Goal: Transaction & Acquisition: Obtain resource

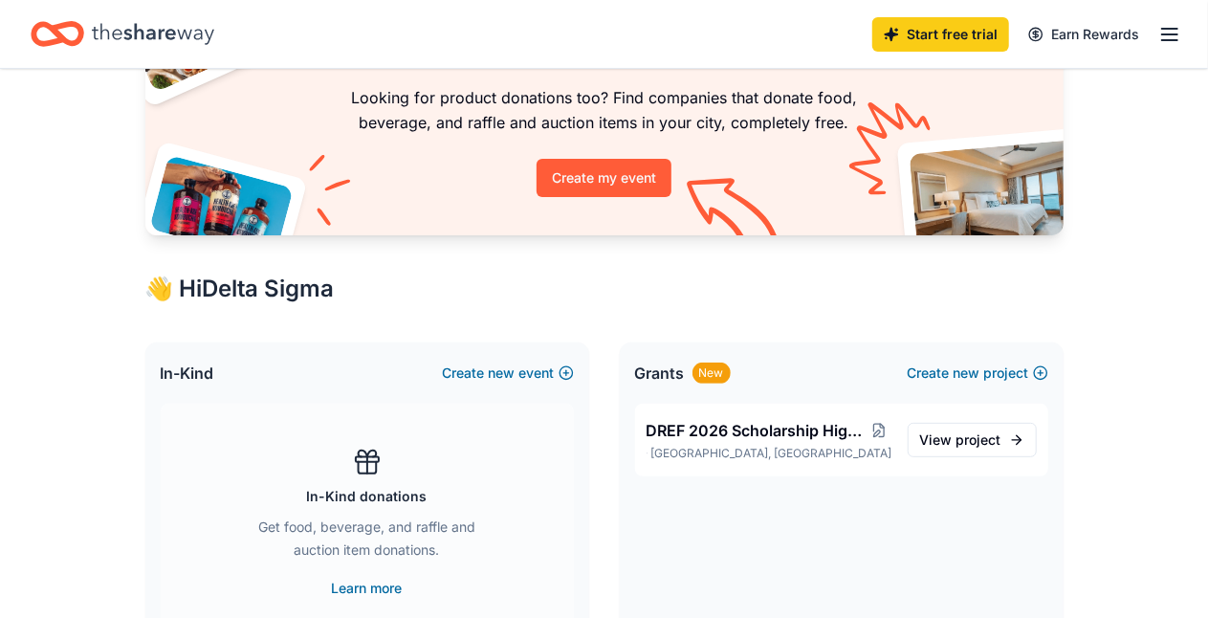
scroll to position [383, 0]
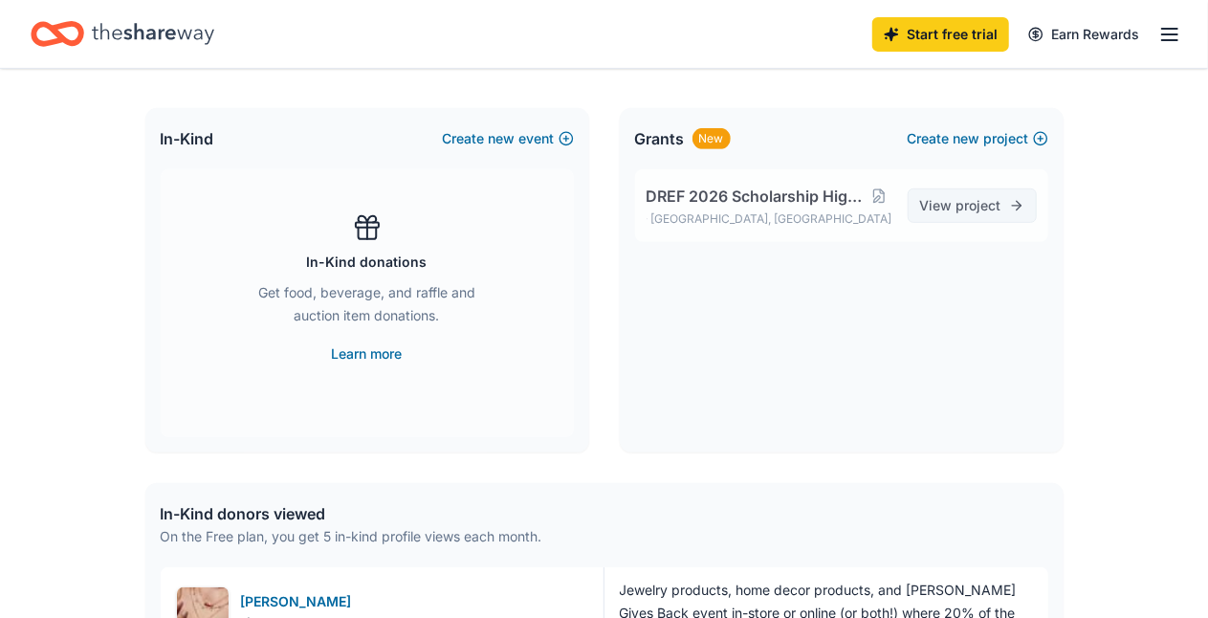
click at [627, 208] on span "View project" at bounding box center [960, 205] width 81 height 23
click at [627, 200] on link "View project" at bounding box center [972, 205] width 129 height 34
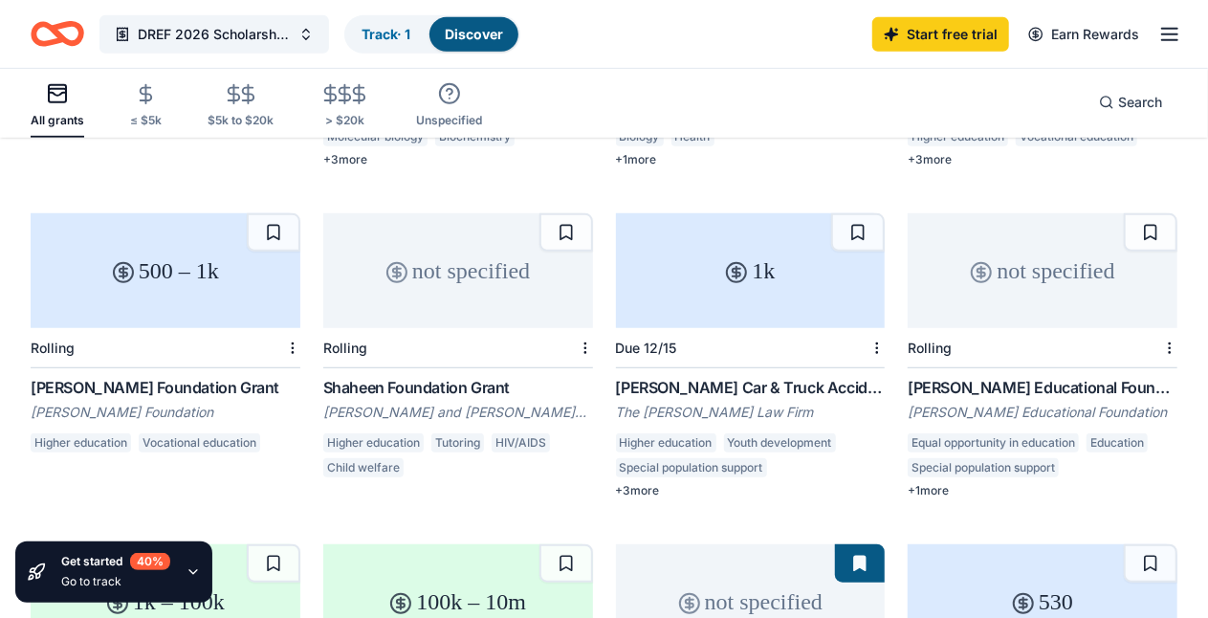
scroll to position [478, 0]
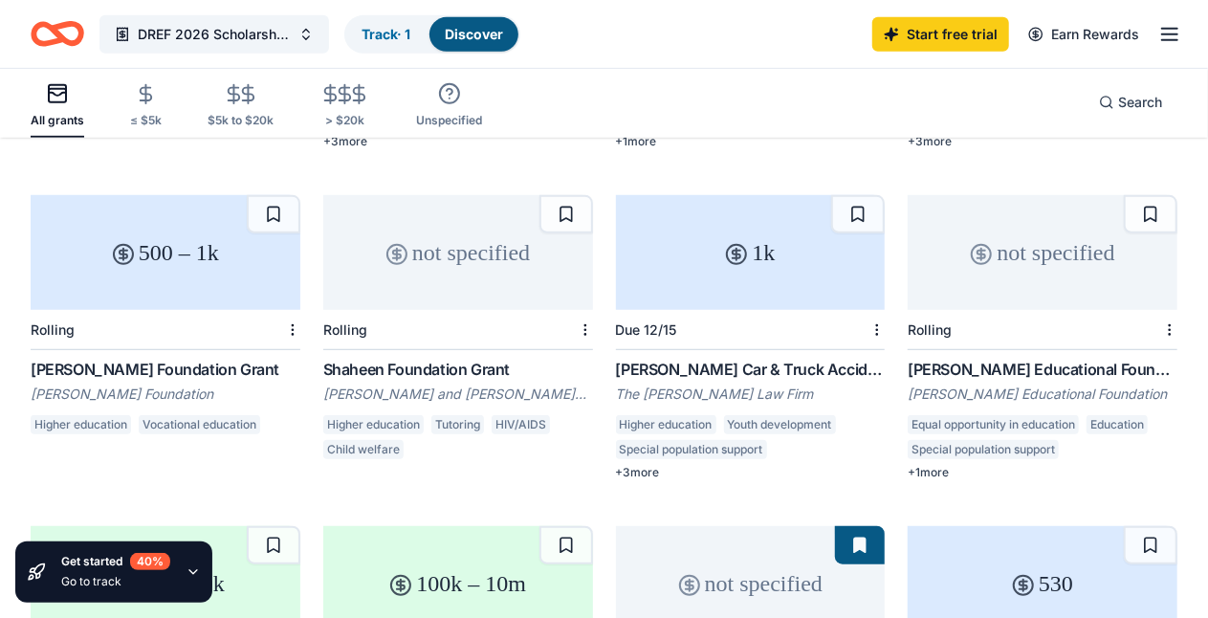
click at [323, 415] on div "Higher education" at bounding box center [373, 424] width 100 height 19
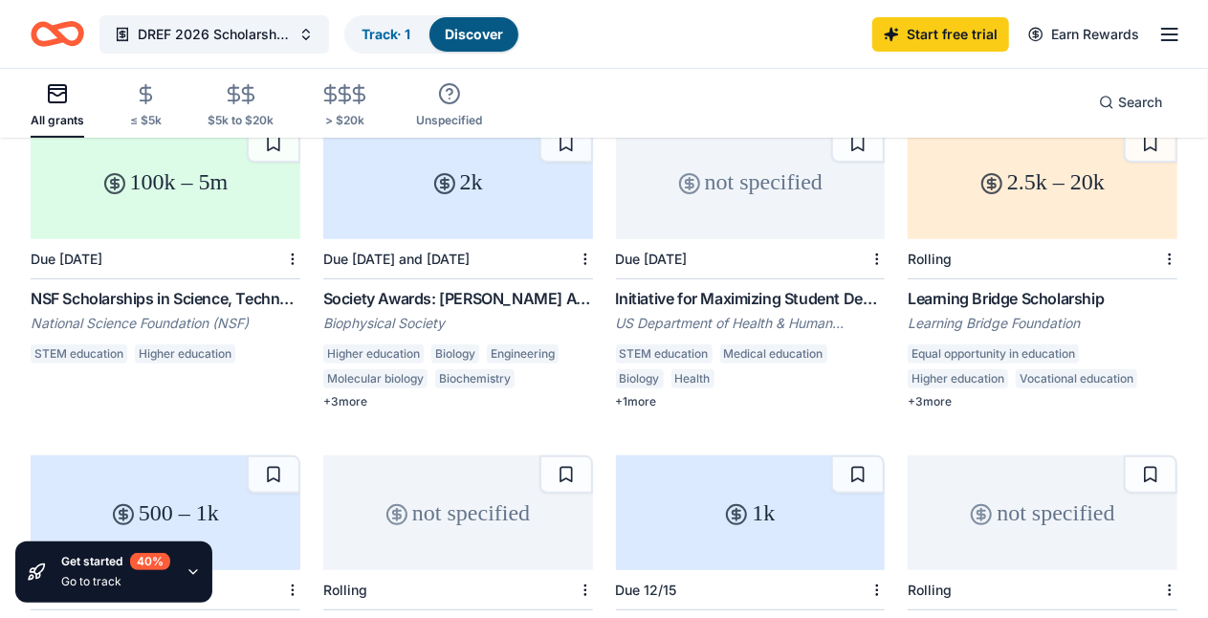
scroll to position [191, 0]
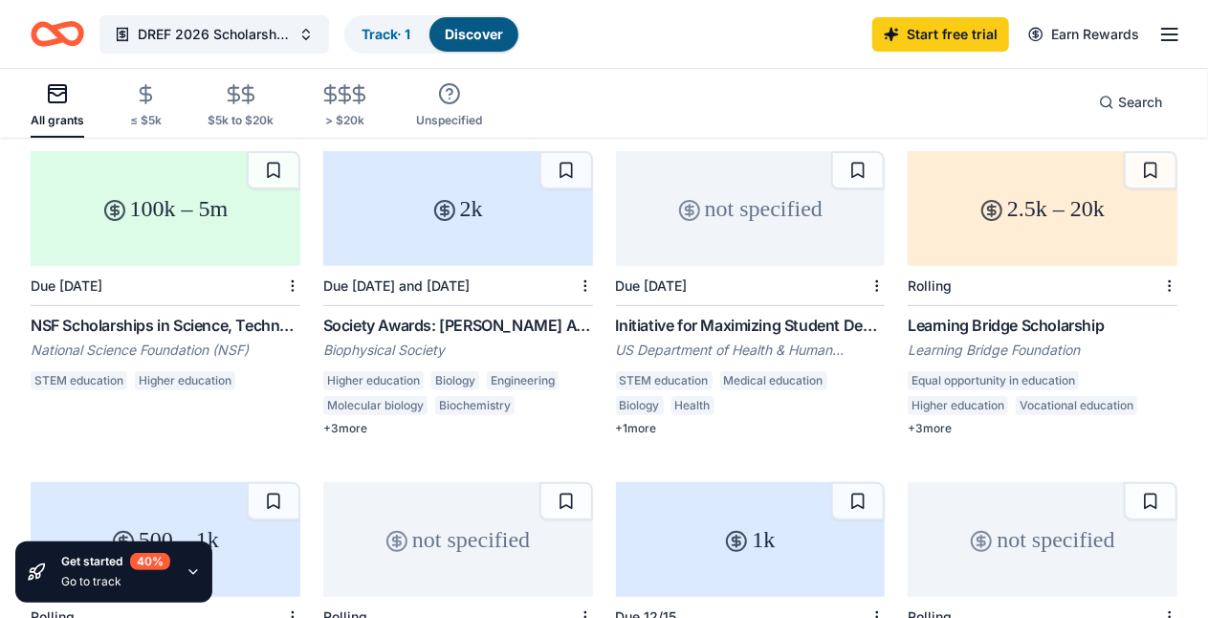
click at [155, 191] on div "100k – 5m" at bounding box center [166, 208] width 270 height 115
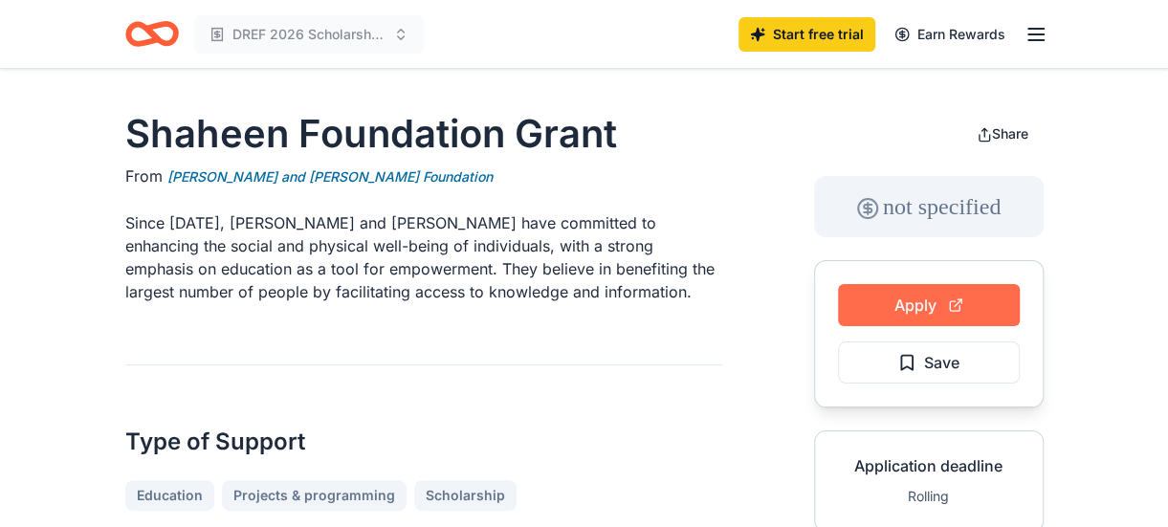
click at [924, 294] on button "Apply" at bounding box center [929, 305] width 182 height 42
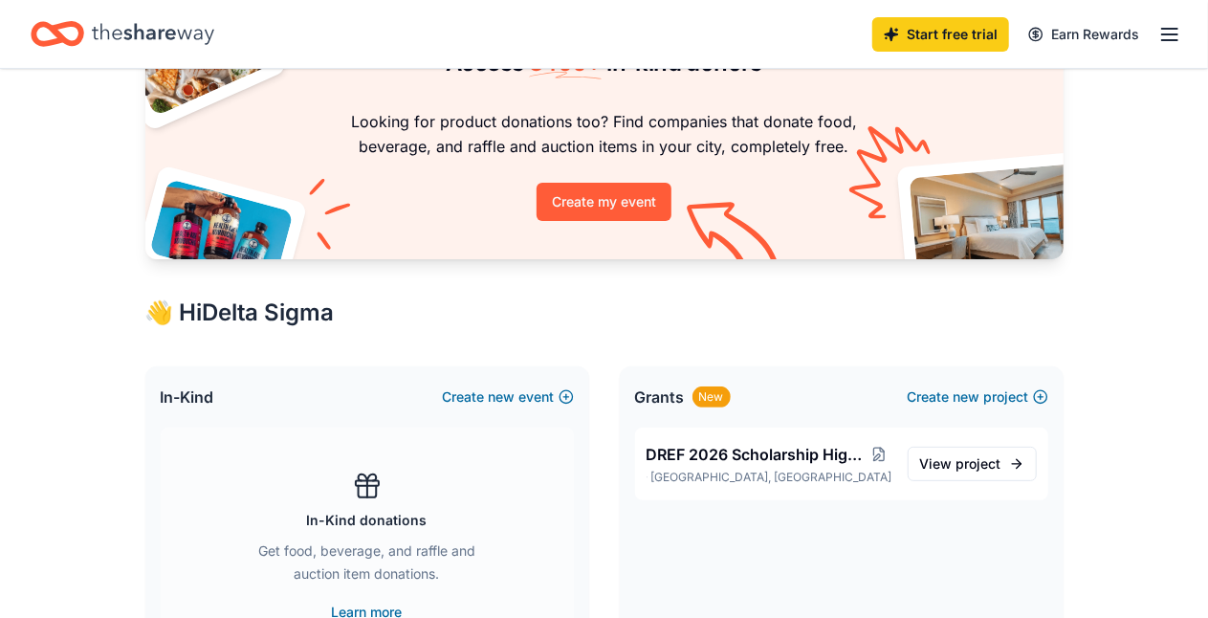
scroll to position [96, 0]
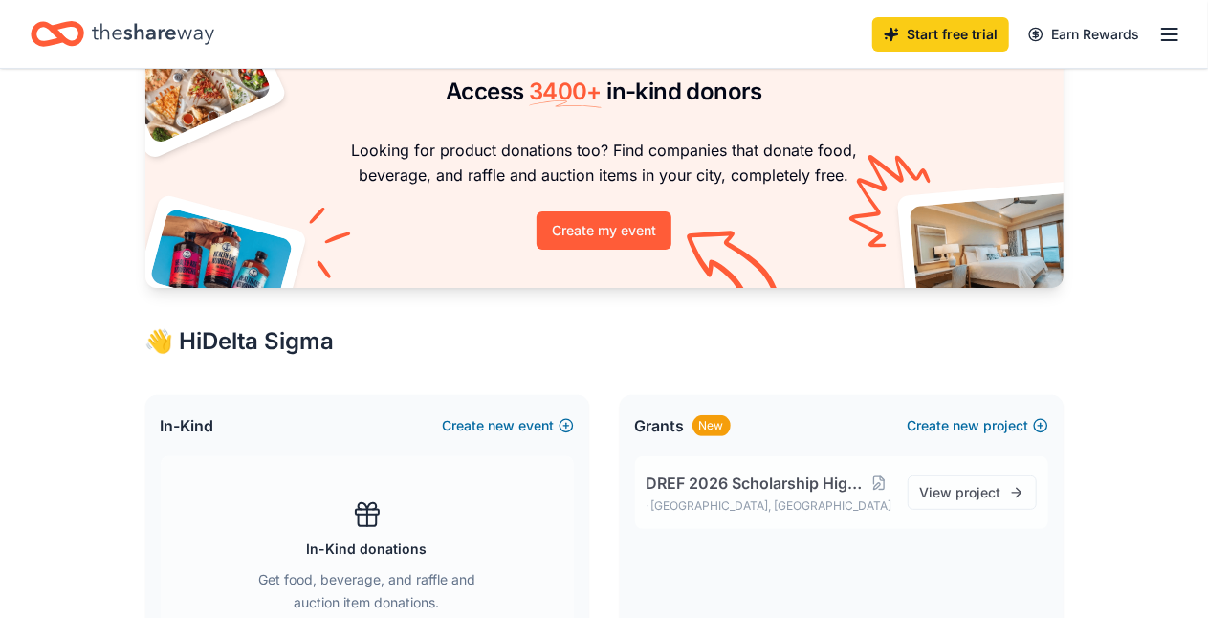
click at [709, 486] on span "DREF 2026 Scholarship High School Seniors" at bounding box center [756, 482] width 220 height 23
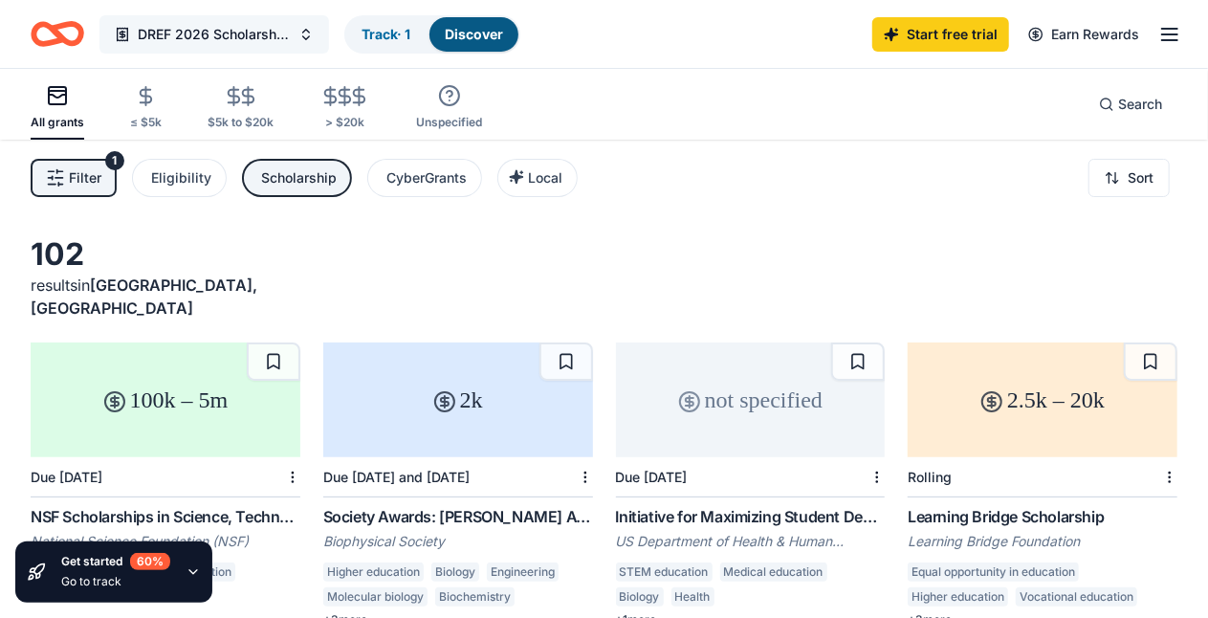
click at [324, 37] on button "DREF 2026 Scholarship High School Seniors" at bounding box center [214, 34] width 230 height 38
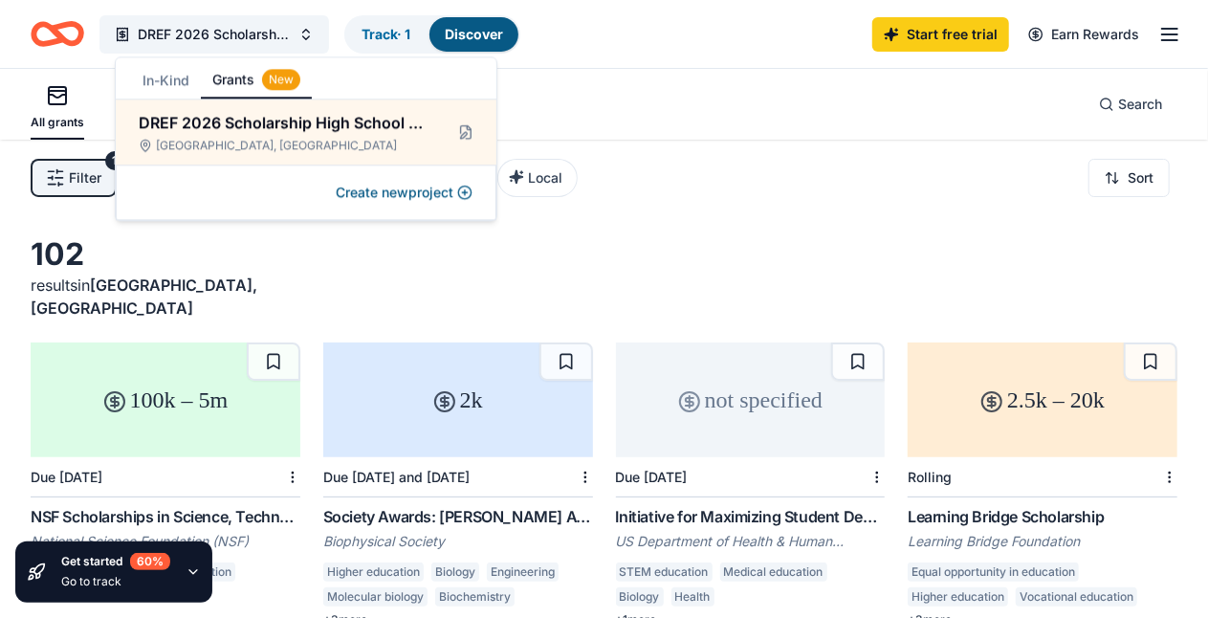
click at [765, 122] on div "All grants ≤ $5k $5k to $20k > $20k Unspecified Search" at bounding box center [604, 104] width 1147 height 71
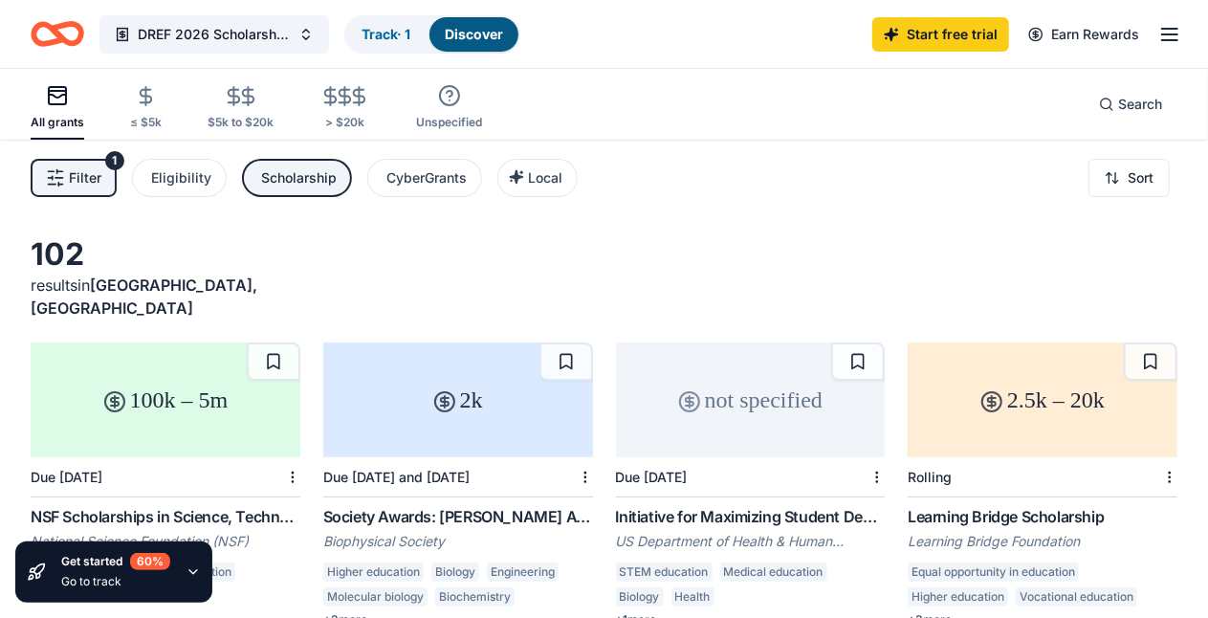
click at [908, 397] on div "2.5k – 20k" at bounding box center [1043, 399] width 270 height 115
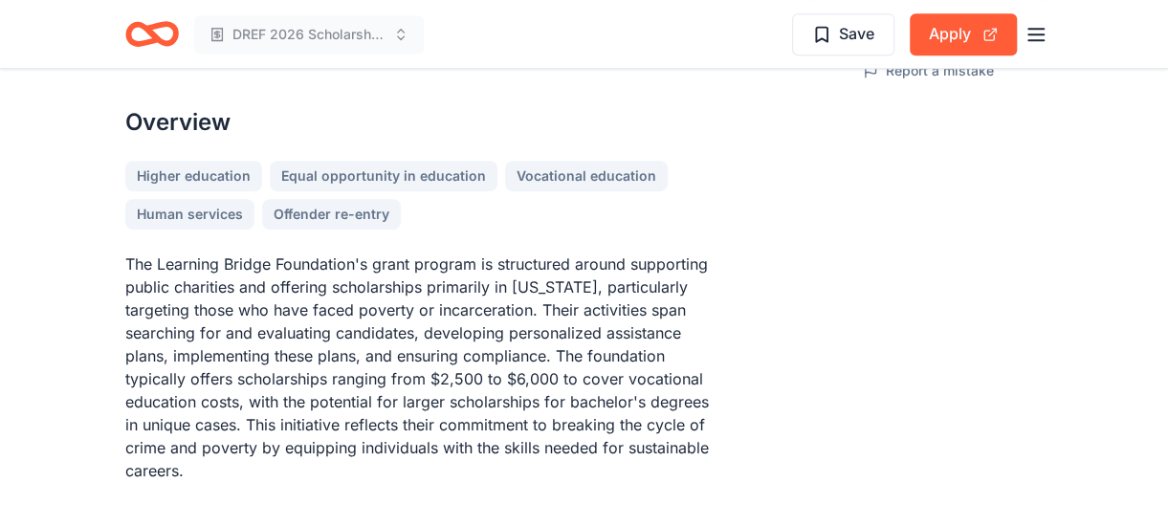
scroll to position [574, 0]
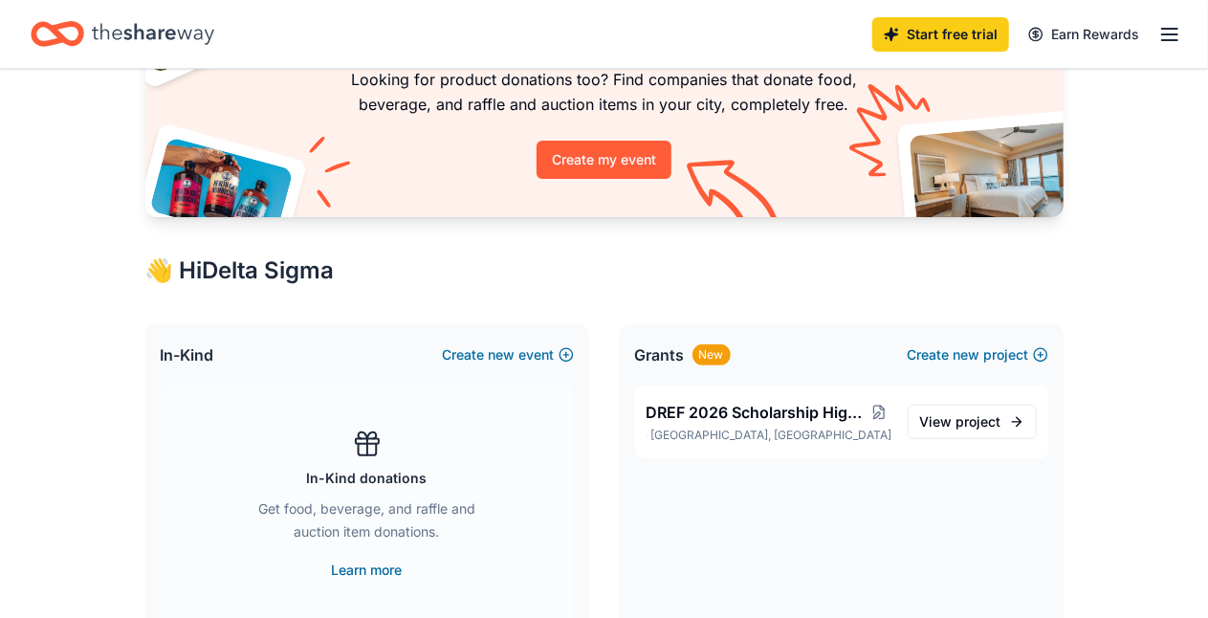
scroll to position [191, 0]
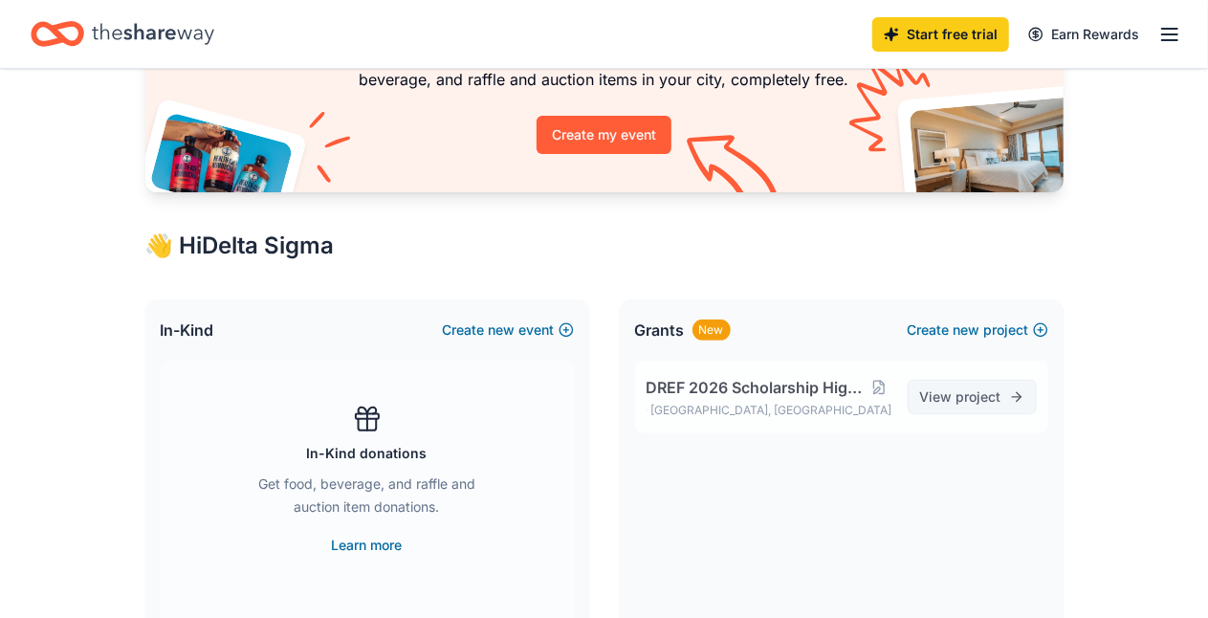
click at [962, 401] on span "project" at bounding box center [978, 396] width 45 height 16
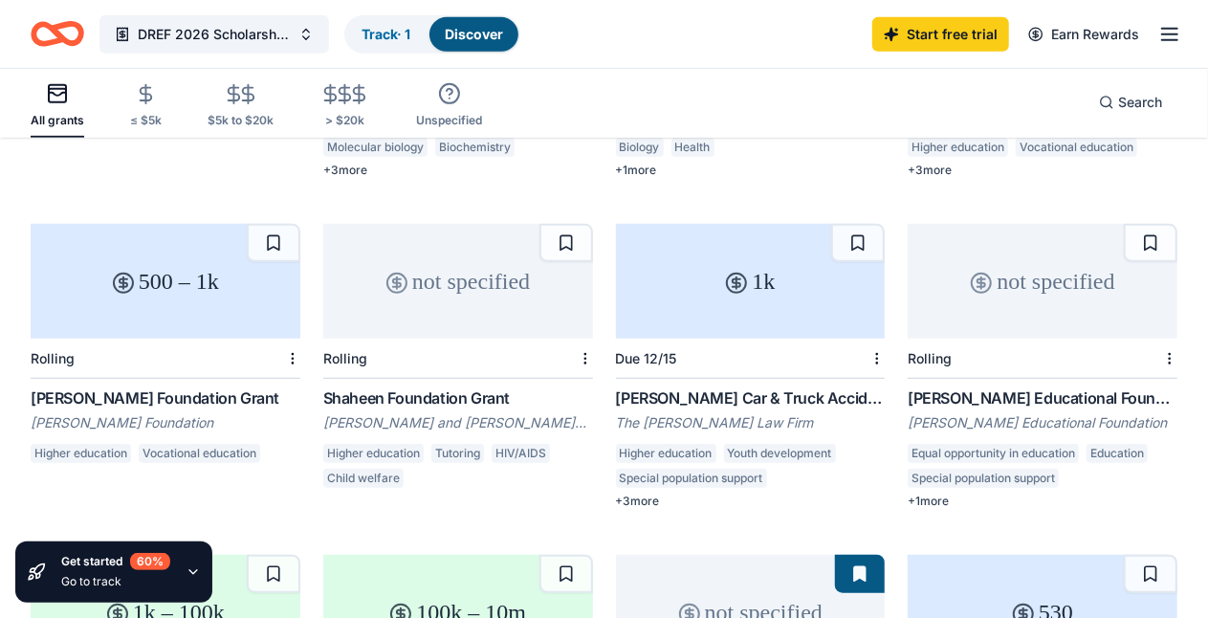
scroll to position [478, 0]
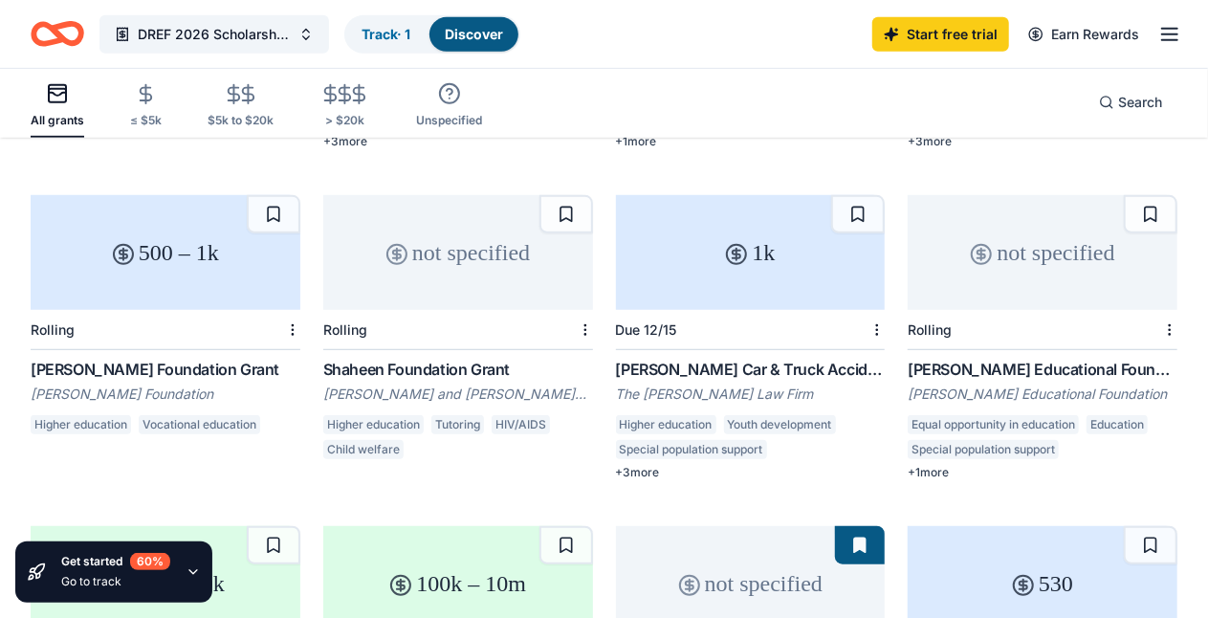
click at [733, 251] on icon at bounding box center [737, 255] width 8 height 8
